Goal: Task Accomplishment & Management: Use online tool/utility

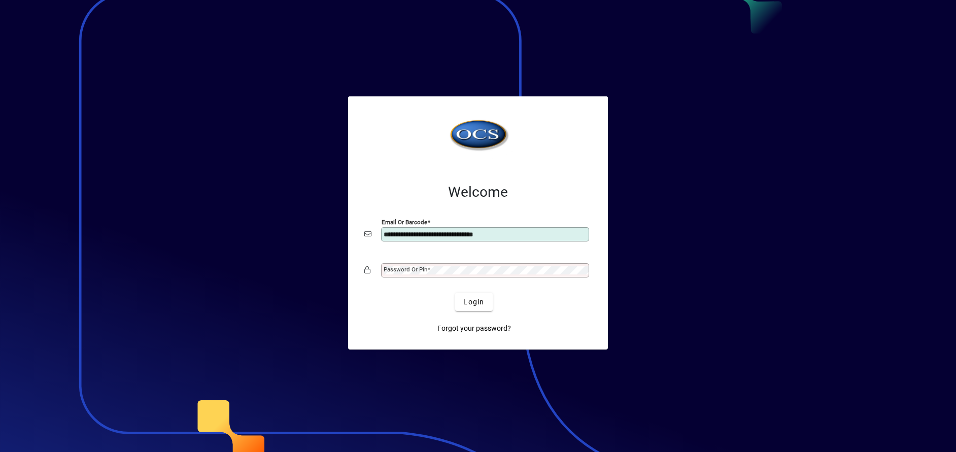
type input "**********"
click at [455, 293] on button "Login" at bounding box center [473, 302] width 37 height 18
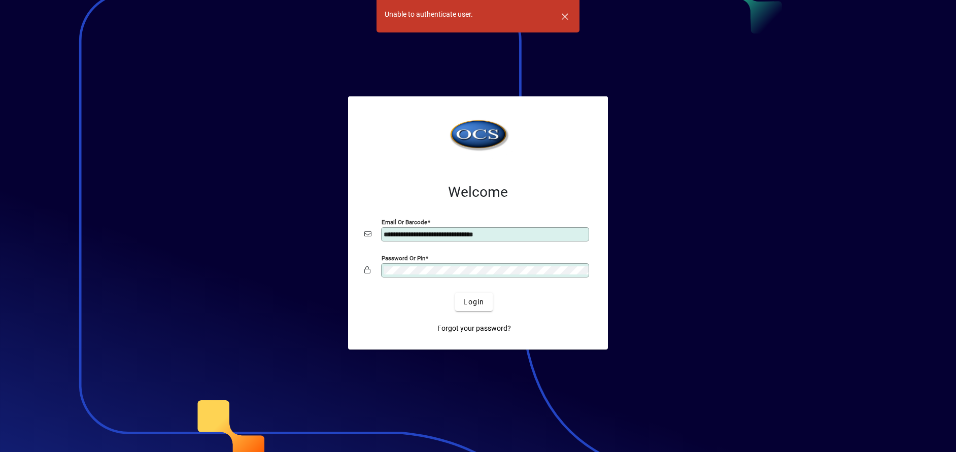
click at [353, 264] on div "**********" at bounding box center [478, 258] width 260 height 183
click at [455, 293] on button "Login" at bounding box center [473, 302] width 37 height 18
